Goal: Task Accomplishment & Management: Use online tool/utility

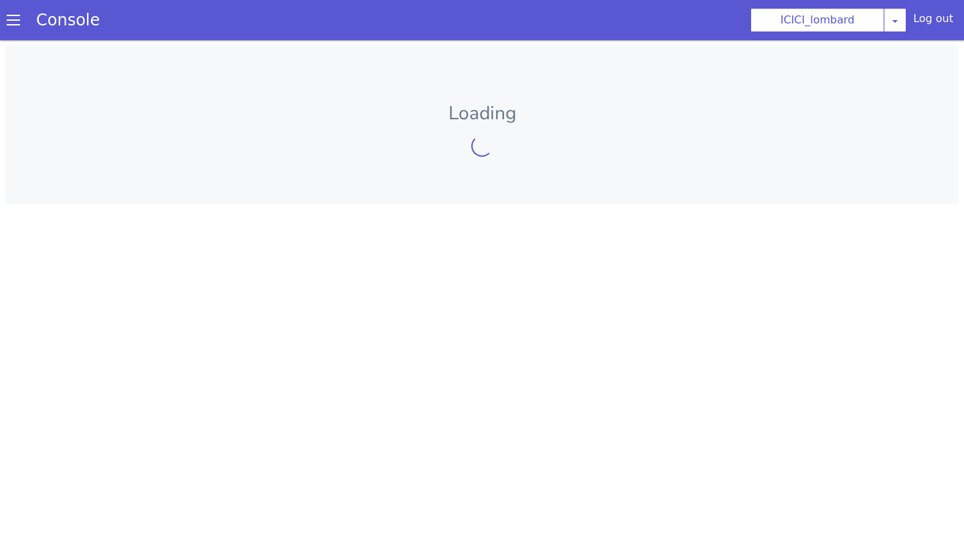
click at [10, 19] on span at bounding box center [13, 19] width 13 height 13
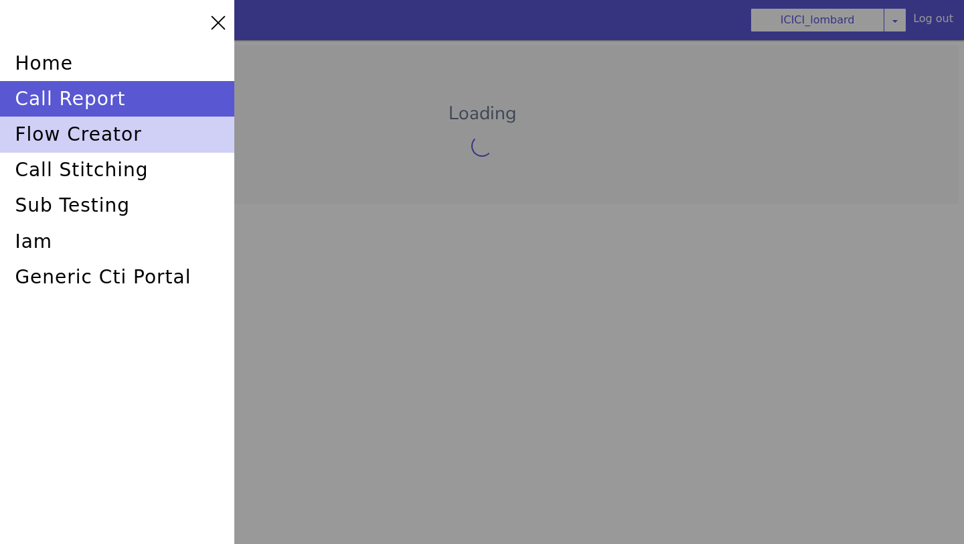
click at [70, 141] on div "flow creator" at bounding box center [117, 134] width 234 height 35
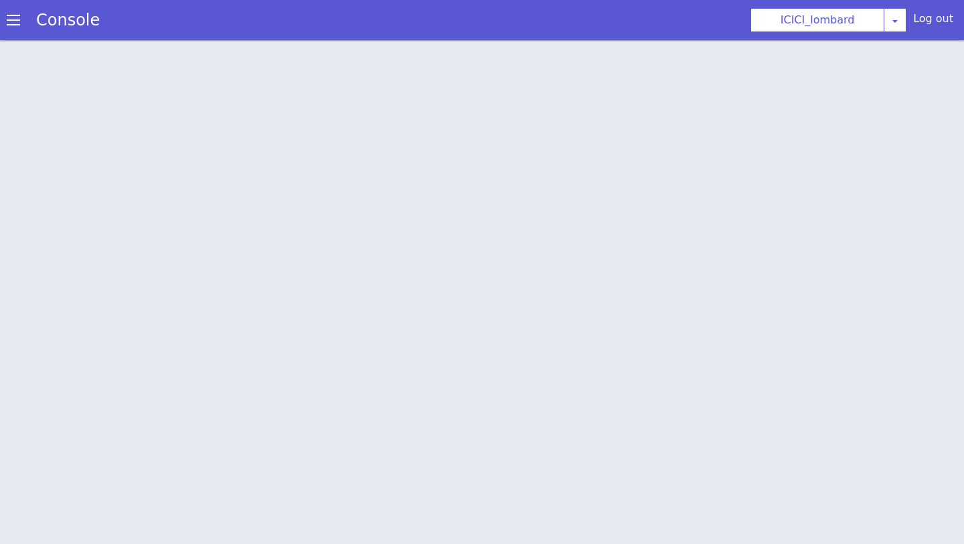
scroll to position [4, 0]
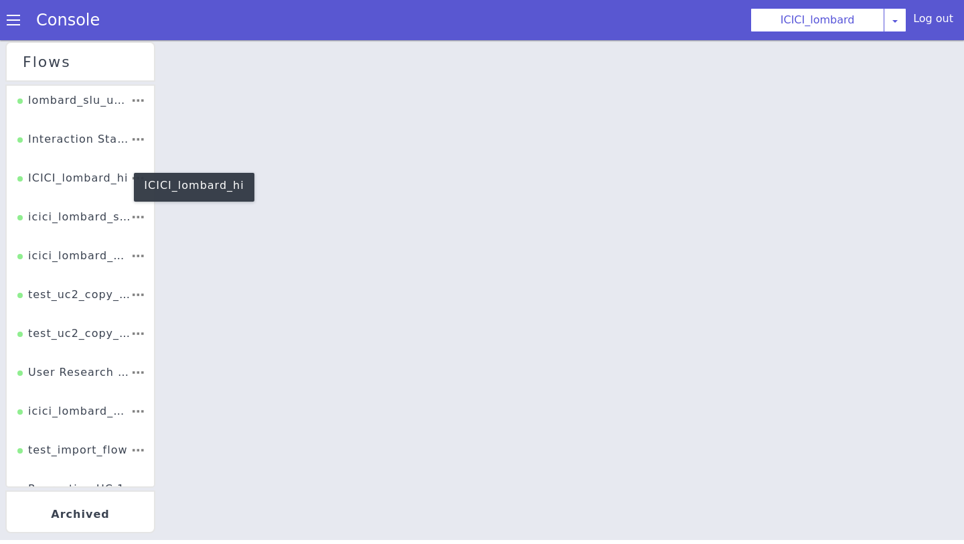
click at [89, 173] on div "ICICI_lombard_hi" at bounding box center [72, 182] width 110 height 25
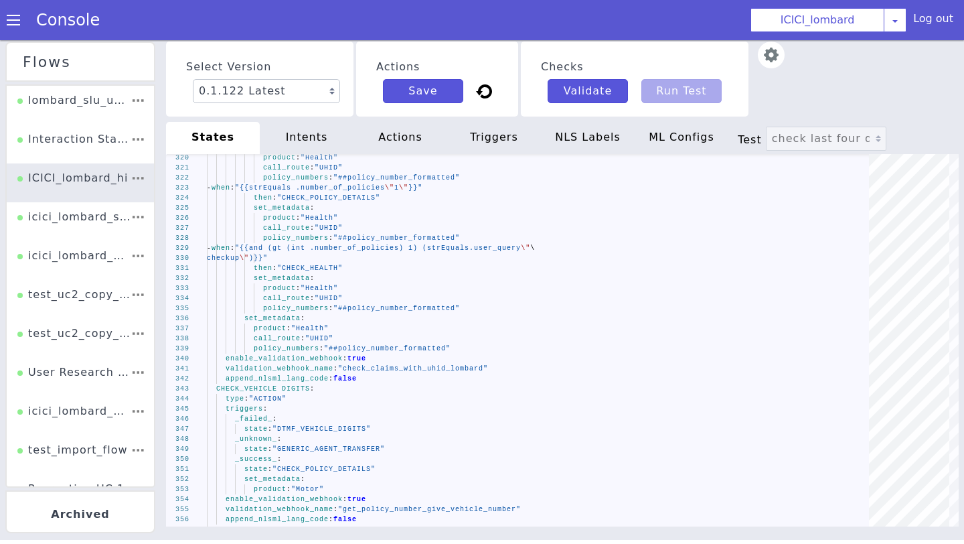
click at [603, 145] on div "NLS Labels" at bounding box center [588, 138] width 94 height 32
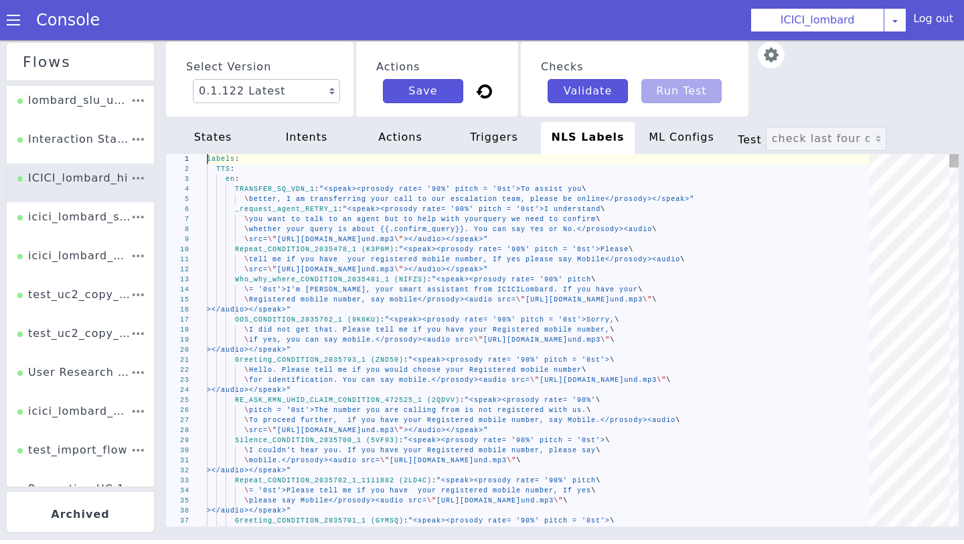
scroll to position [0, 74]
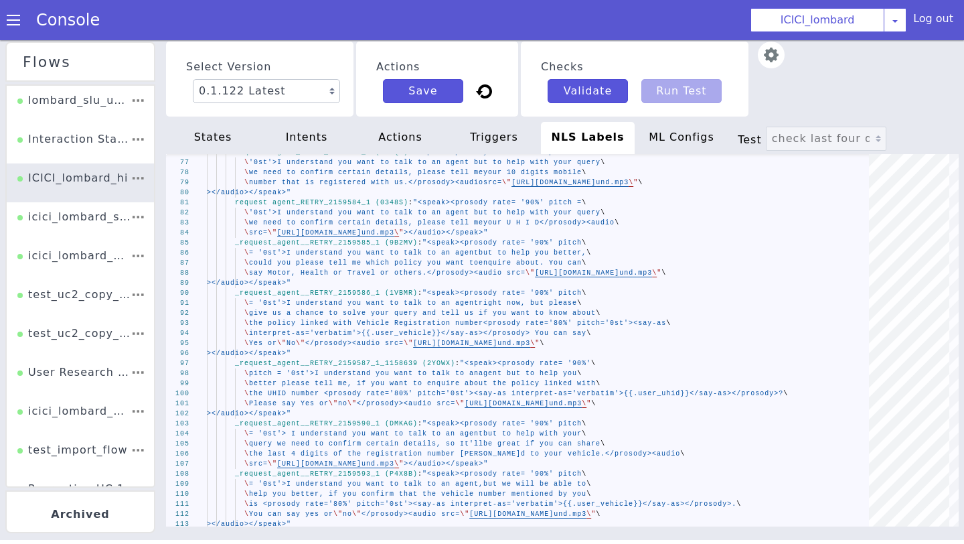
click at [827, 115] on div "Select Version 0.1.122 Latest 0.1.121 Current 0.1.120 0.1.119 0.1.118 0.1.117 0…" at bounding box center [562, 79] width 793 height 75
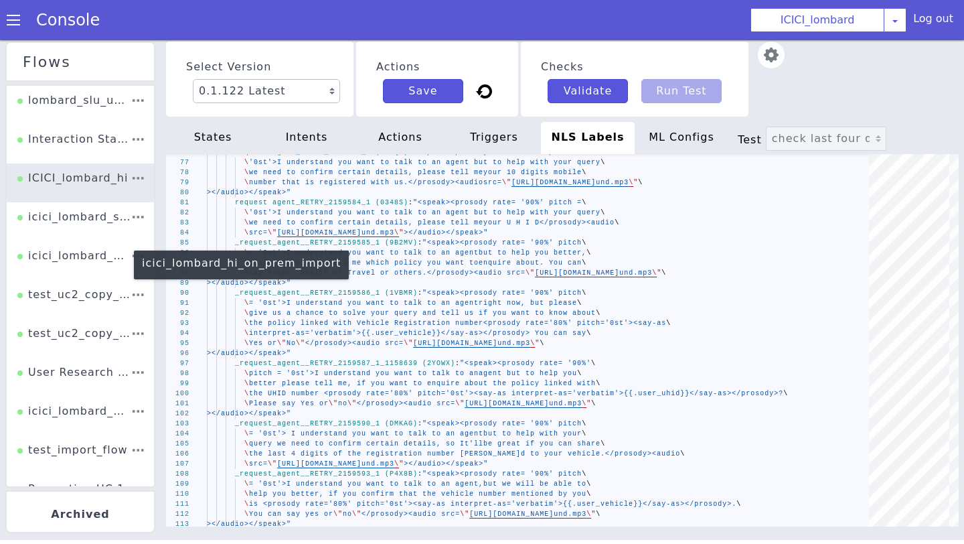
click at [86, 253] on div "icici_lombard_hi_on_prem_import" at bounding box center [73, 260] width 113 height 25
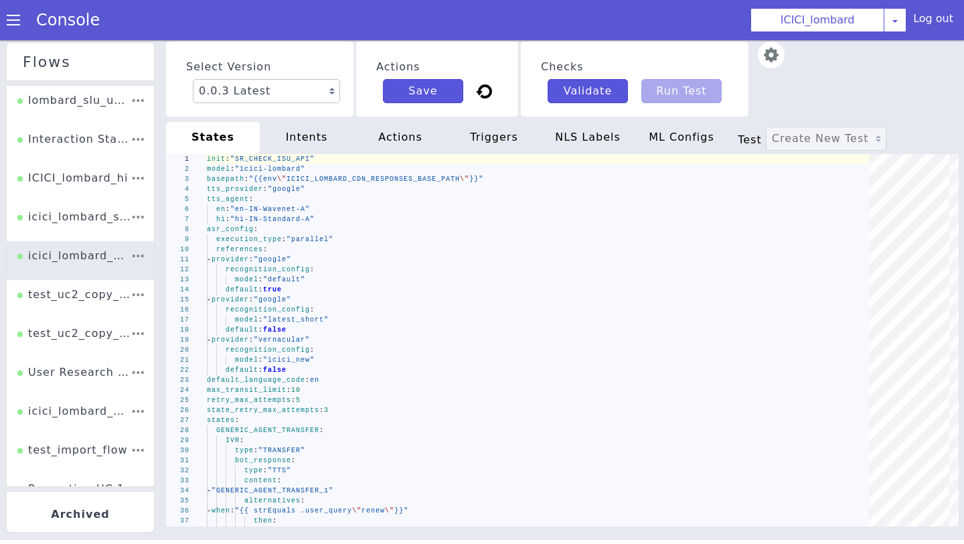
click at [596, 145] on div "NLS Labels" at bounding box center [588, 138] width 94 height 32
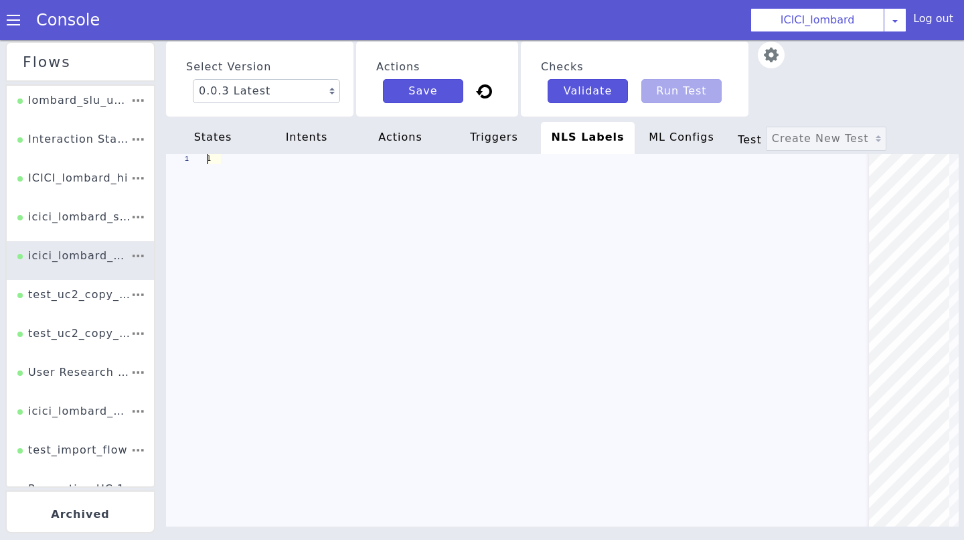
scroll to position [0, 93]
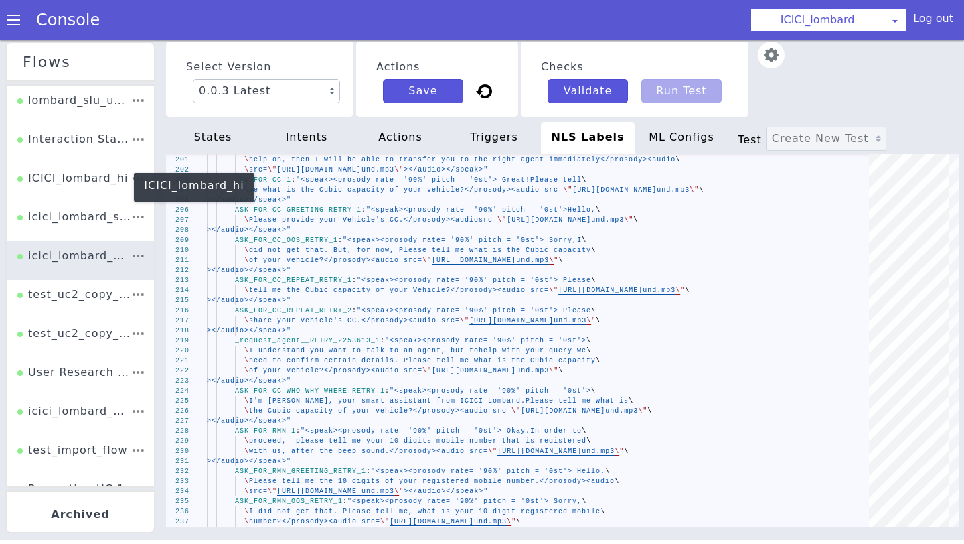
click at [105, 178] on div "ICICI_lombard_hi" at bounding box center [72, 182] width 110 height 25
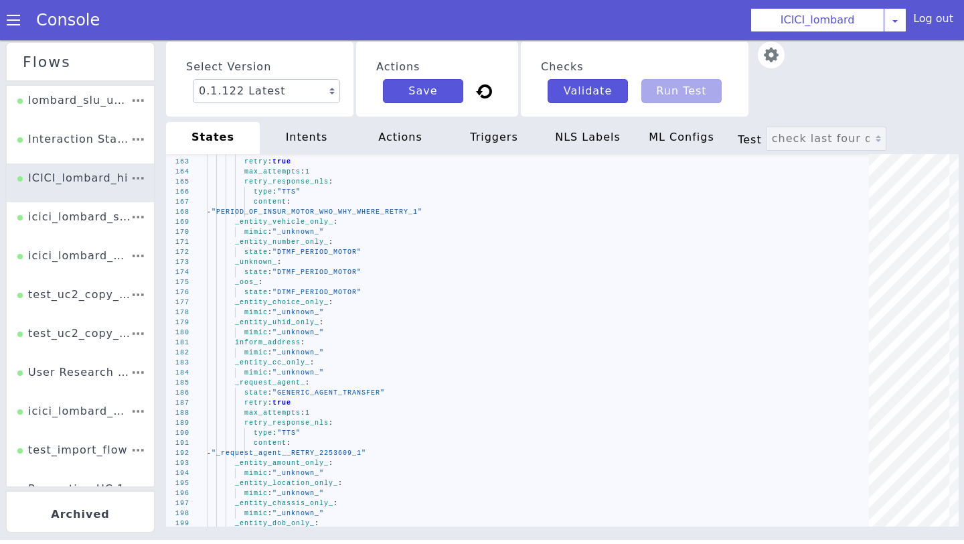
click at [599, 144] on div "NLS Labels" at bounding box center [588, 138] width 94 height 32
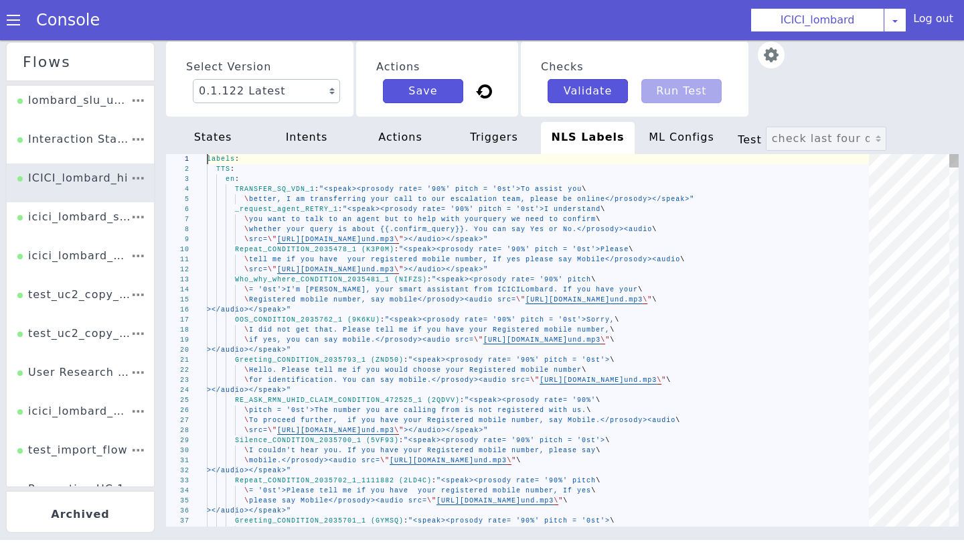
scroll to position [0, 74]
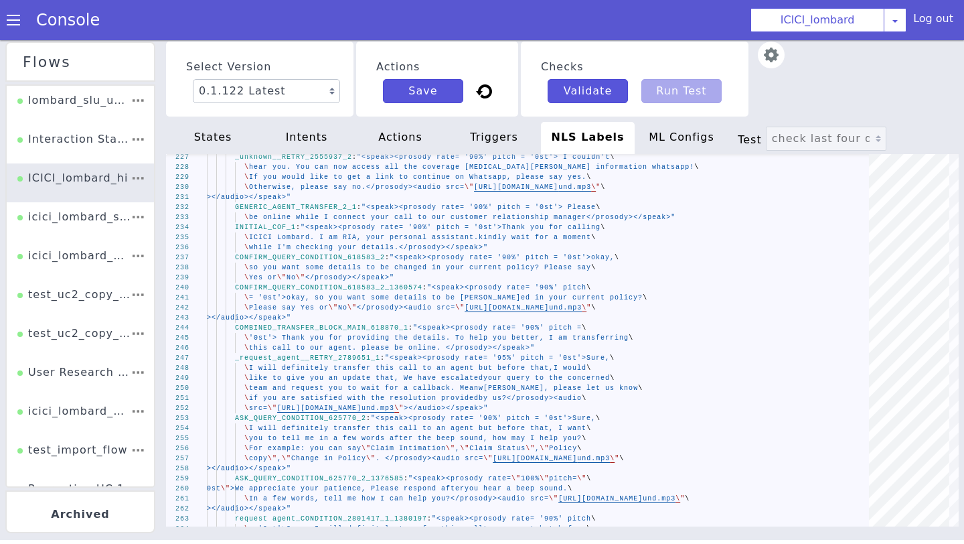
click at [213, 143] on div "states" at bounding box center [213, 138] width 94 height 32
type textarea "init: "DUMMY_API" model: "icici-lombard" basepath: "{{env \"ICICI_LOMBARD_CDN_R…"
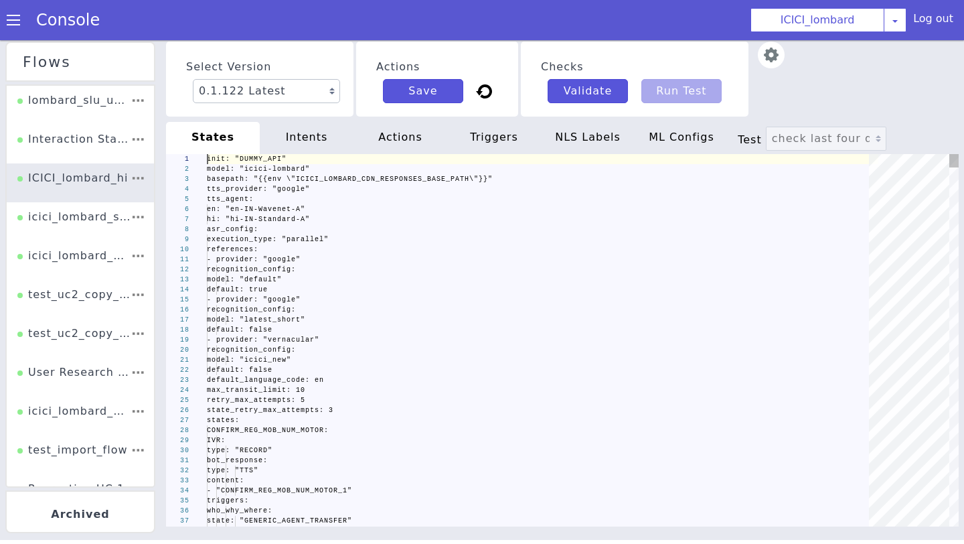
scroll to position [0, 0]
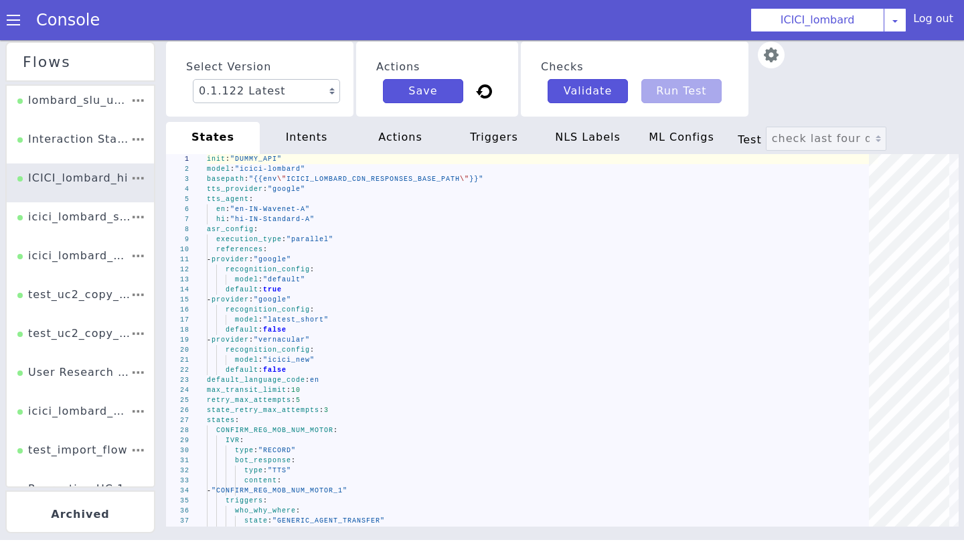
click at [303, 140] on div "intents" at bounding box center [307, 138] width 94 height 32
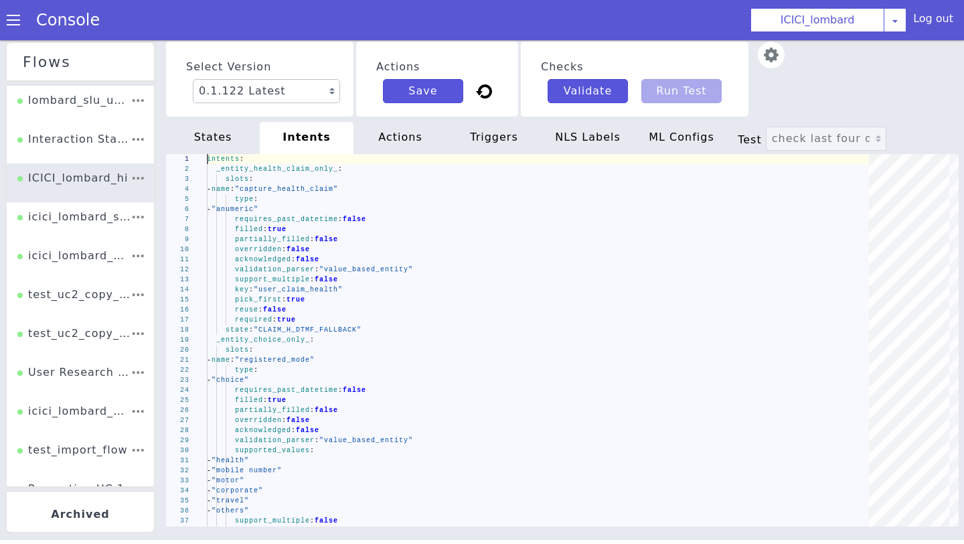
click at [410, 141] on div "actions" at bounding box center [401, 138] width 94 height 32
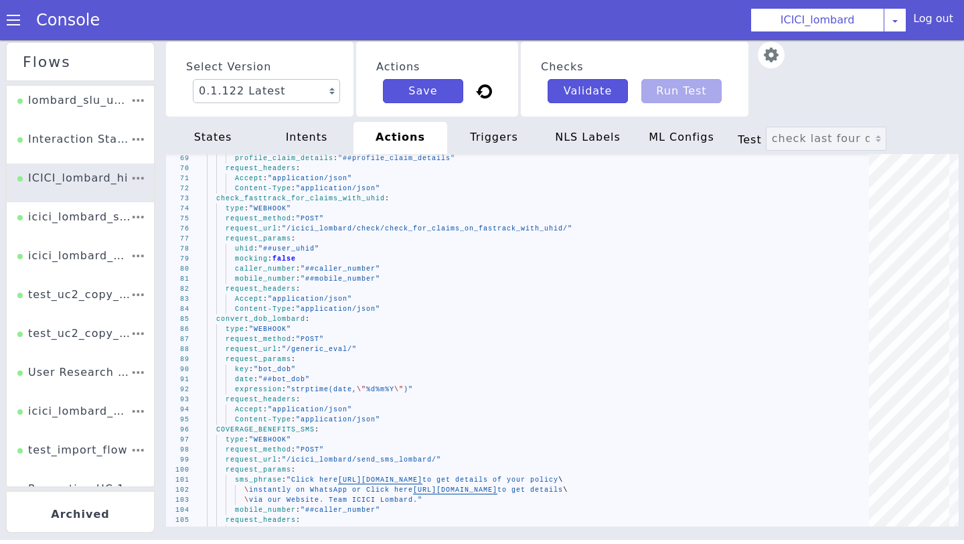
click at [601, 143] on div "NLS Labels" at bounding box center [588, 138] width 94 height 32
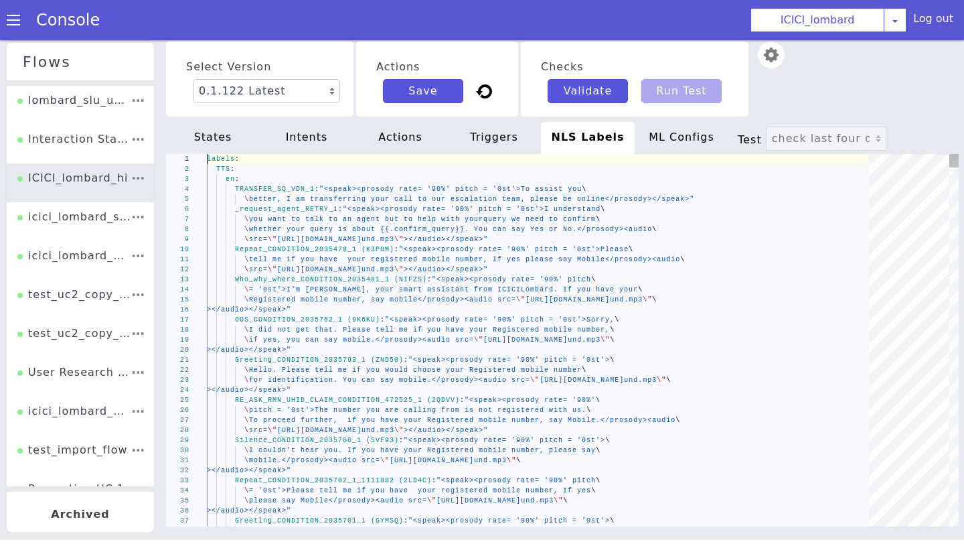
scroll to position [0, 74]
click at [224, 137] on div "states" at bounding box center [213, 138] width 94 height 32
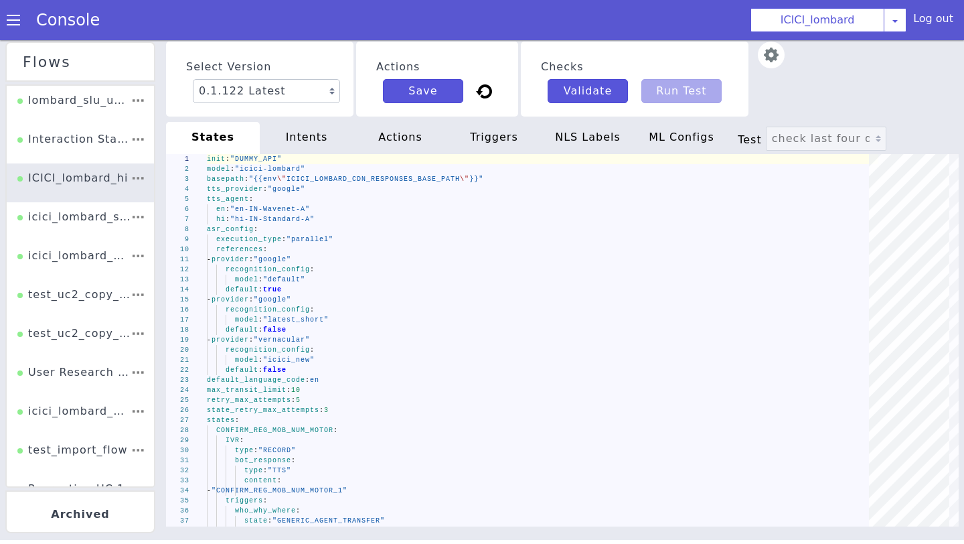
scroll to position [397, 0]
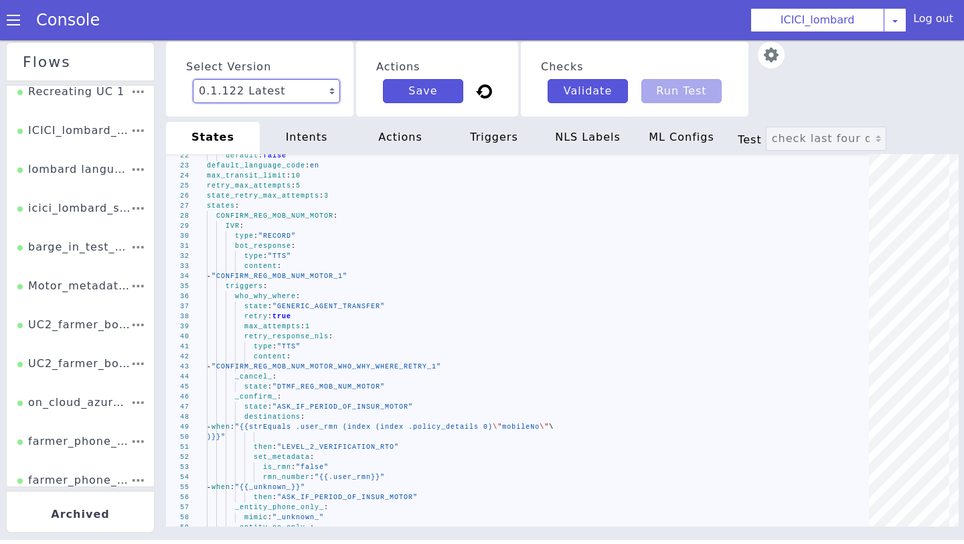
click at [312, 92] on select "0.1.122 Latest 0.1.121 Current 0.1.120 0.1.119 0.1.118 0.1.117 0.1.116 0.1.115 …" at bounding box center [266, 91] width 147 height 24
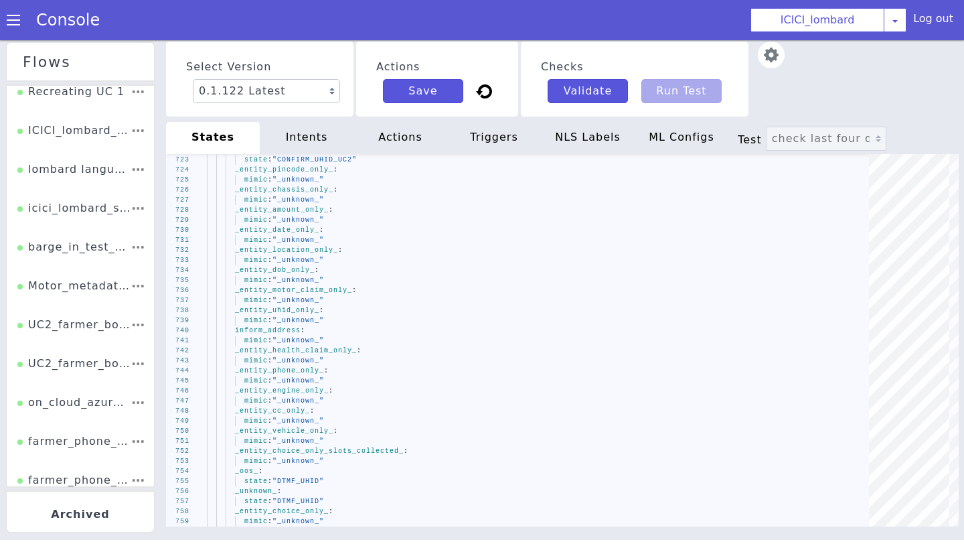
click at [579, 138] on div "NLS Labels" at bounding box center [588, 138] width 94 height 32
type textarea "labels: TTS: en: TRANSFER_SQ_VDN_1: "<speak><prosody rate= '90%' pitch = '0st'>…"
